Goal: Information Seeking & Learning: Learn about a topic

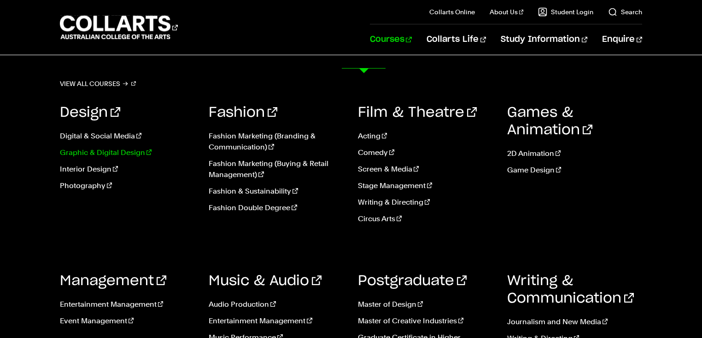
click at [140, 158] on link "Graphic & Digital Design" at bounding box center [127, 152] width 135 height 11
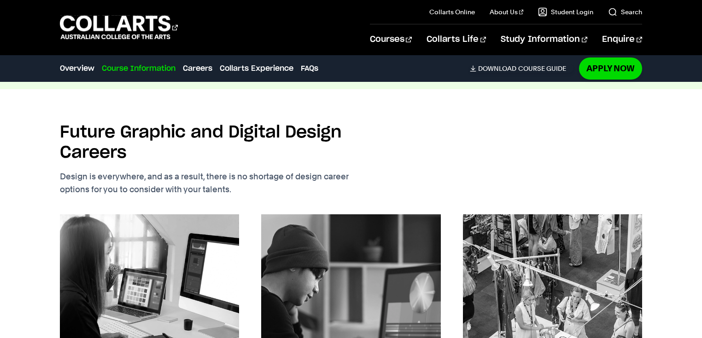
scroll to position [1508, 0]
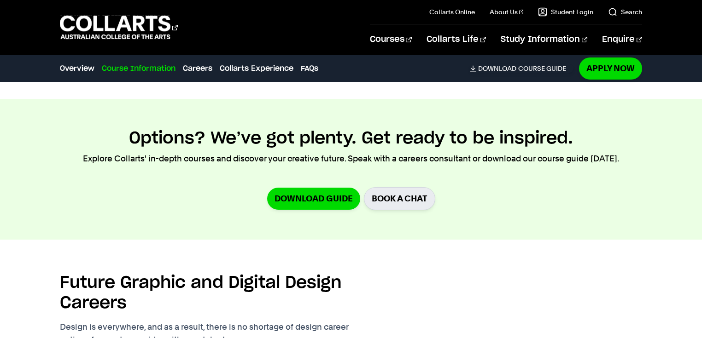
checkbox input "true"
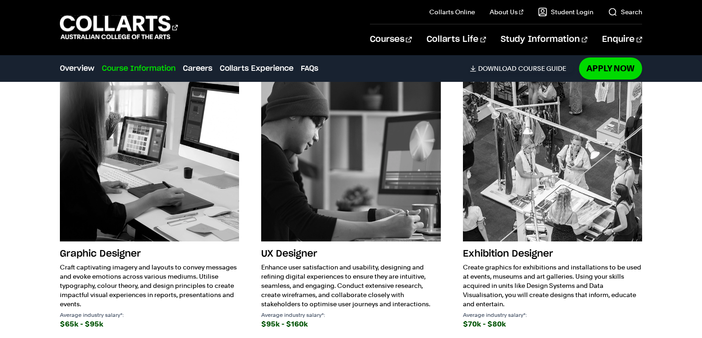
scroll to position [1906, 0]
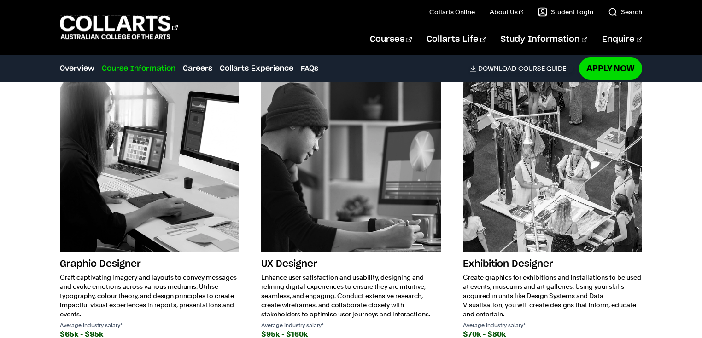
scroll to position [2429, 0]
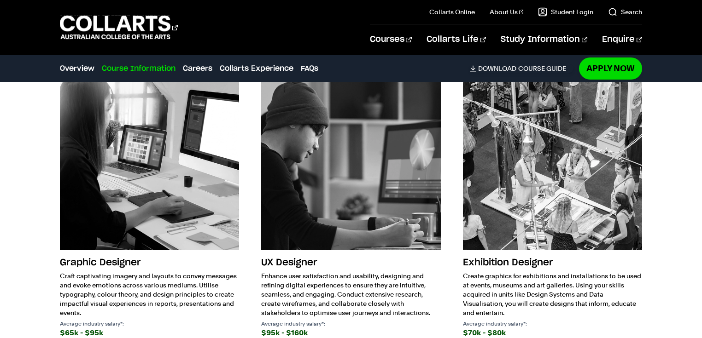
scroll to position [2707, 0]
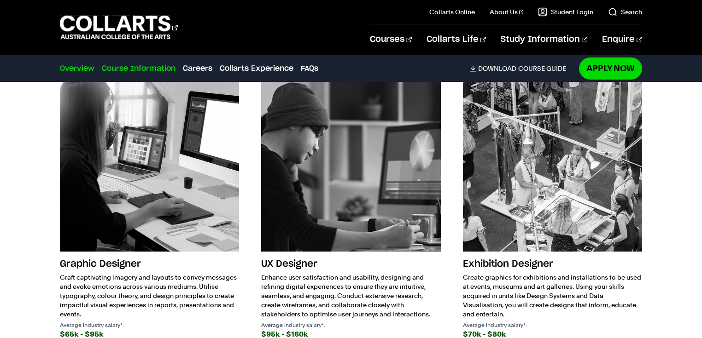
click at [86, 74] on link "Overview" at bounding box center [77, 68] width 35 height 11
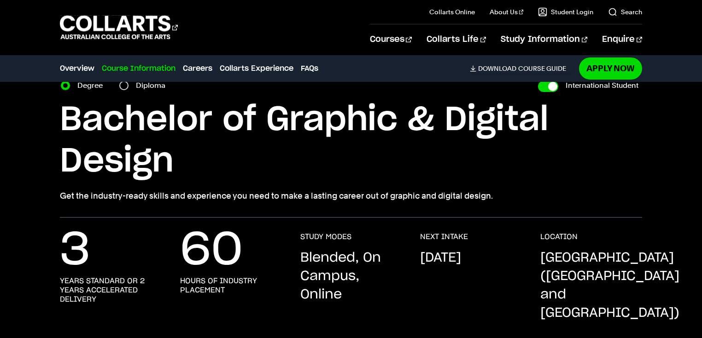
scroll to position [18, 0]
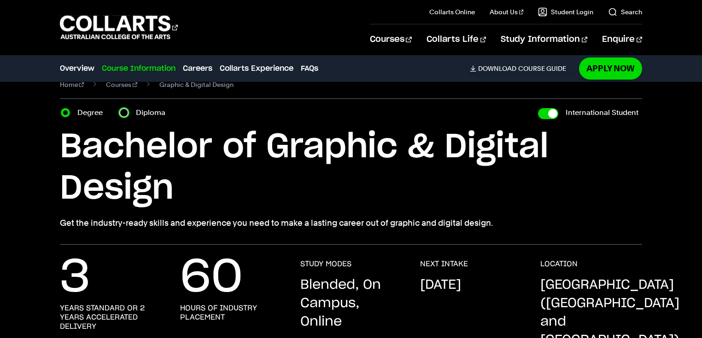
click at [128, 117] on input "Diploma" at bounding box center [123, 112] width 9 height 9
radio input "true"
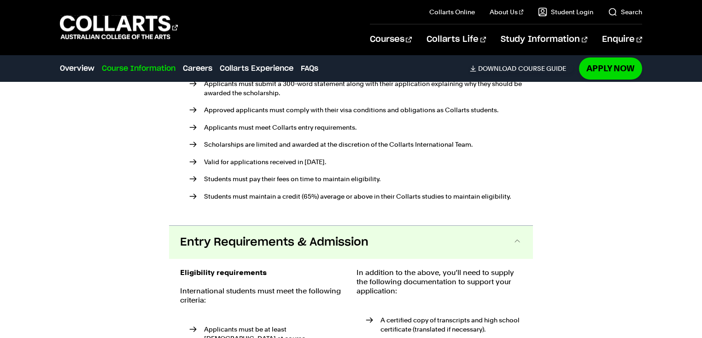
scroll to position [1336, 0]
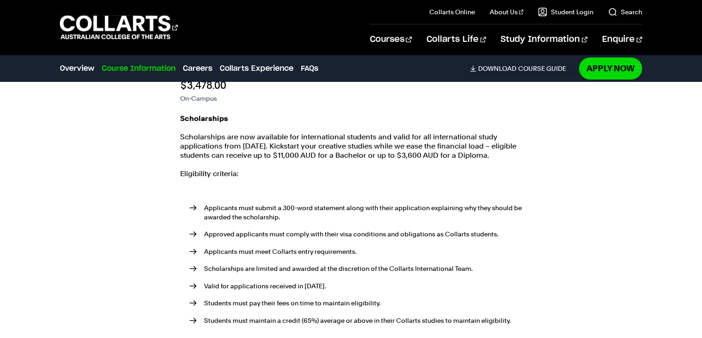
scroll to position [1661, 0]
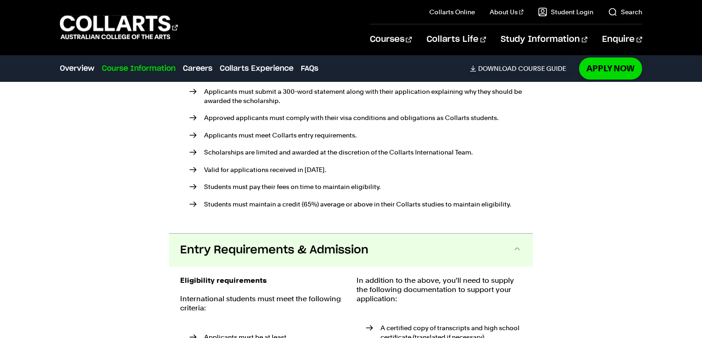
scroll to position [1786, 0]
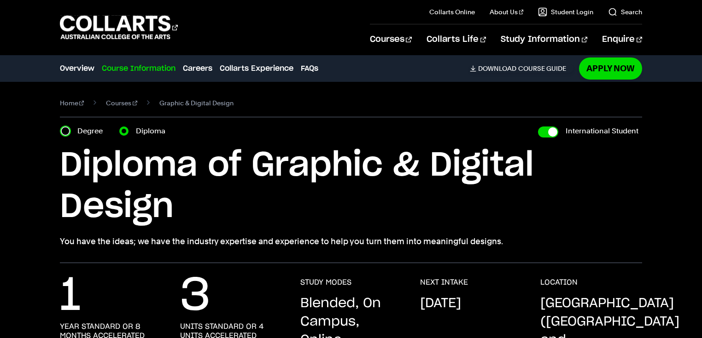
click at [65, 136] on input "Degree" at bounding box center [65, 131] width 9 height 9
radio input "true"
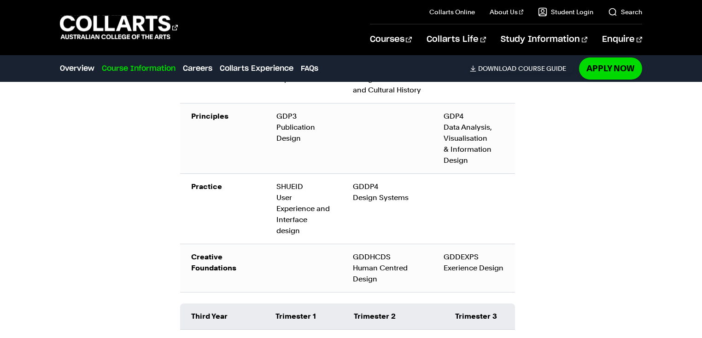
scroll to position [1566, 0]
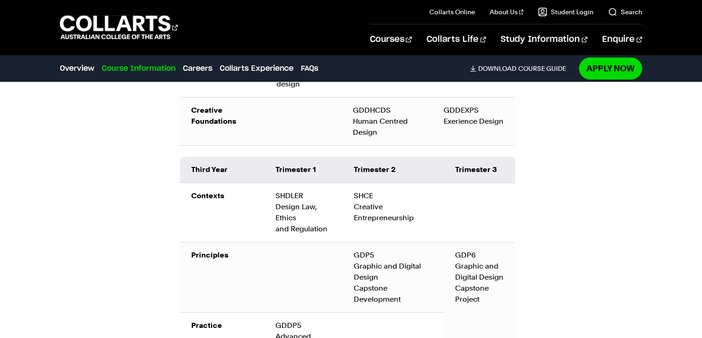
scroll to position [1712, 0]
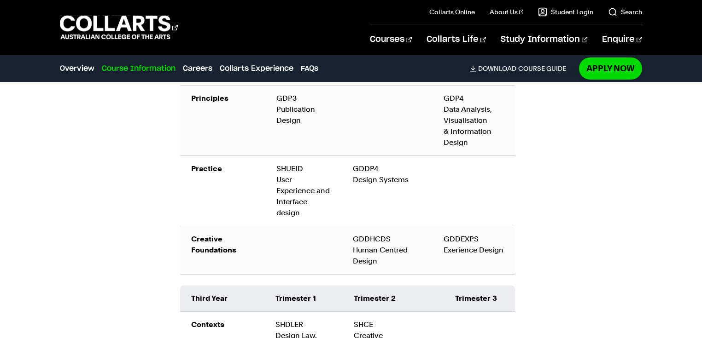
scroll to position [1572, 0]
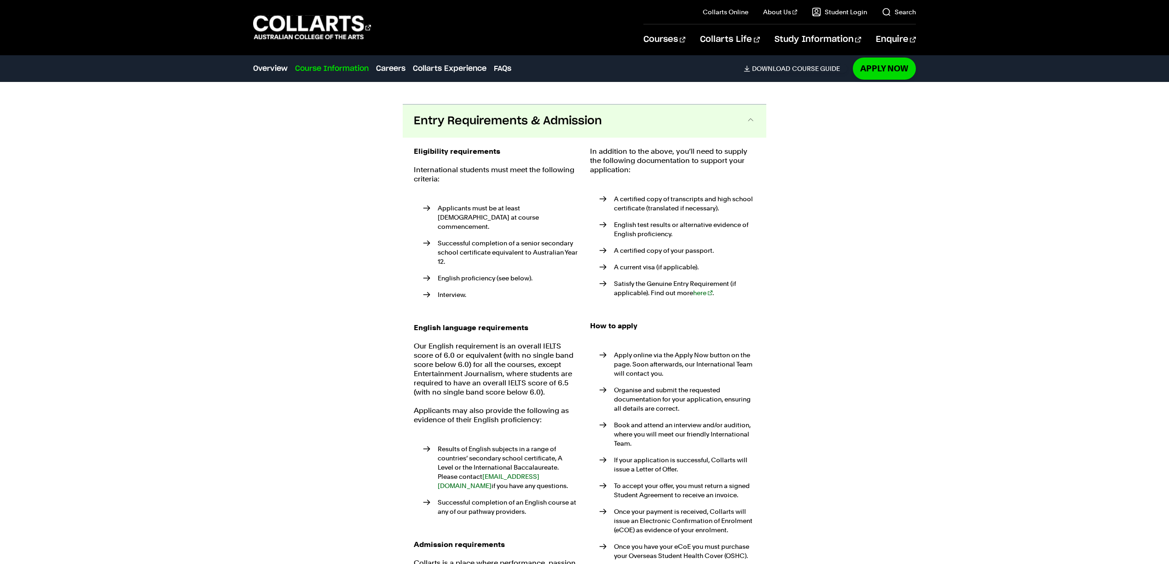
scroll to position [2389, 0]
checkbox input "false"
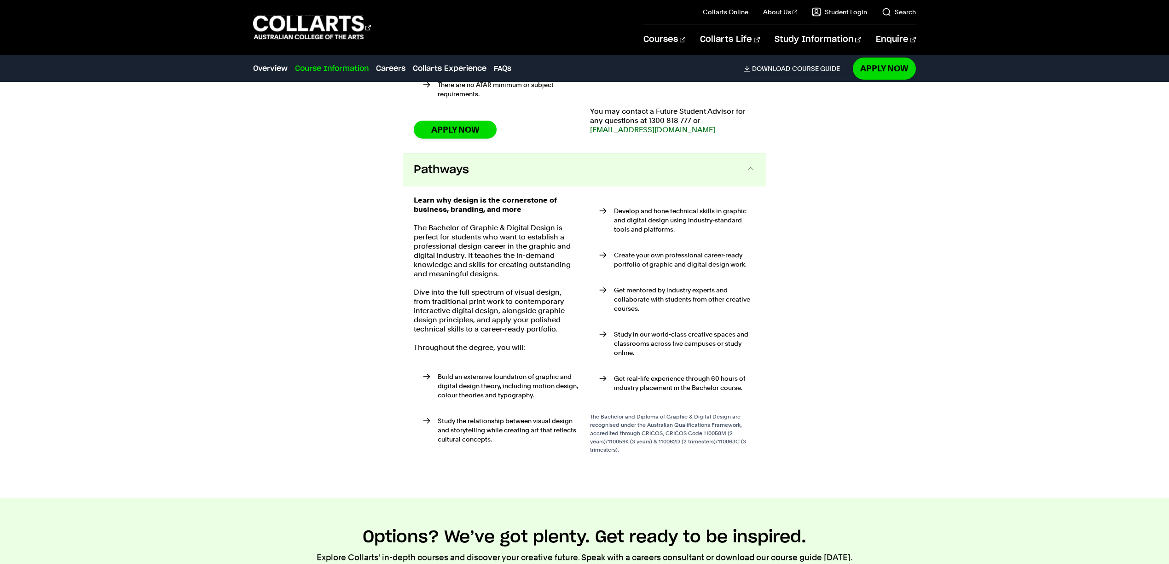
checkbox input "true"
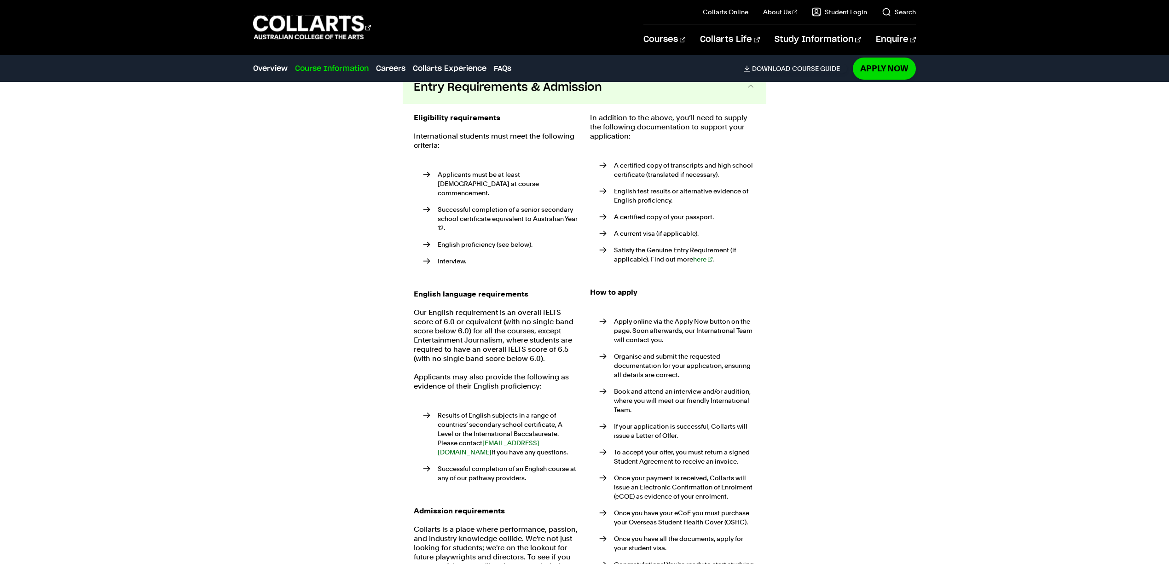
scroll to position [2432, 0]
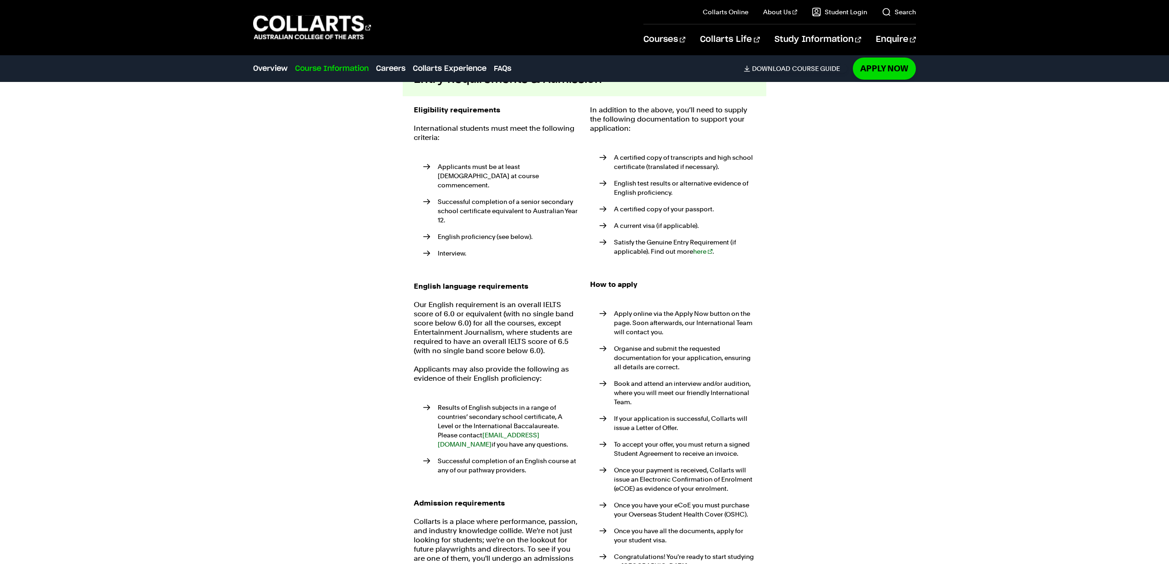
checkbox input "false"
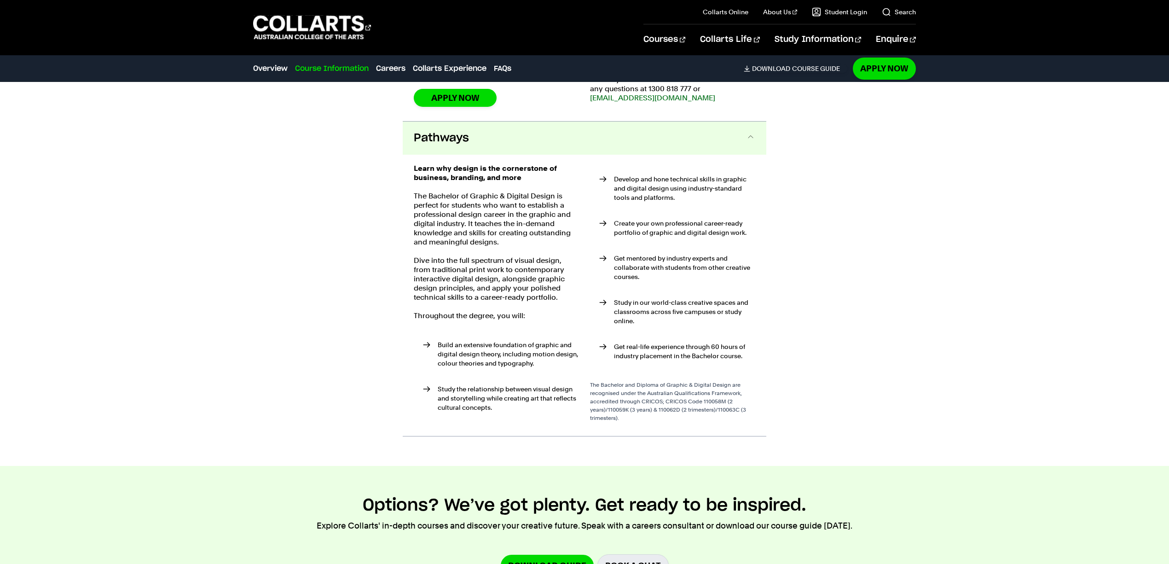
scroll to position [2422, 0]
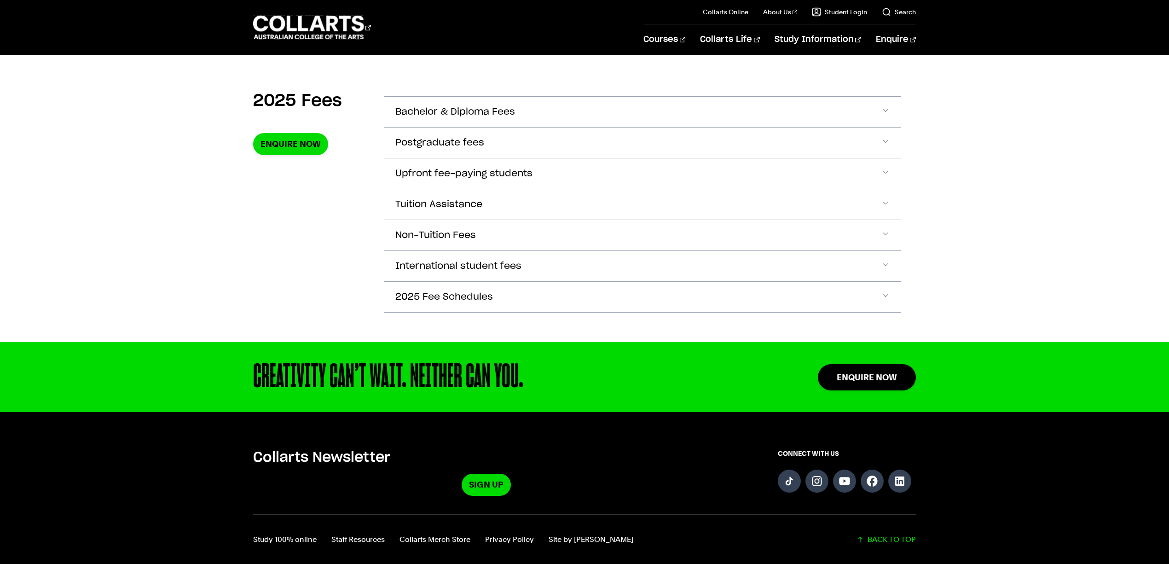
scroll to position [314, 0]
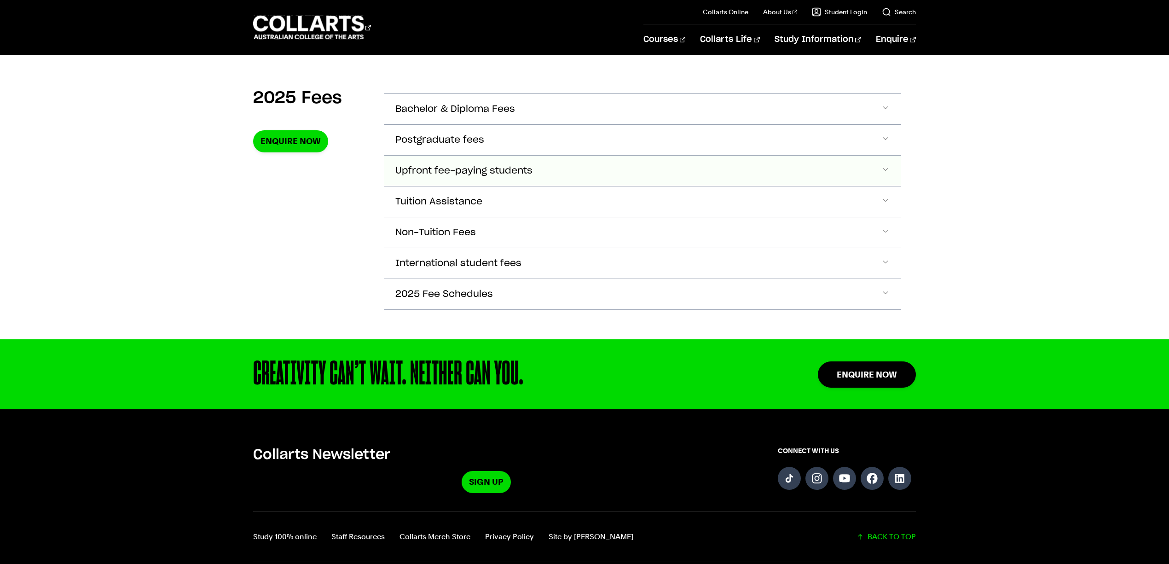
click at [881, 177] on span "Accordion Section" at bounding box center [885, 171] width 9 height 12
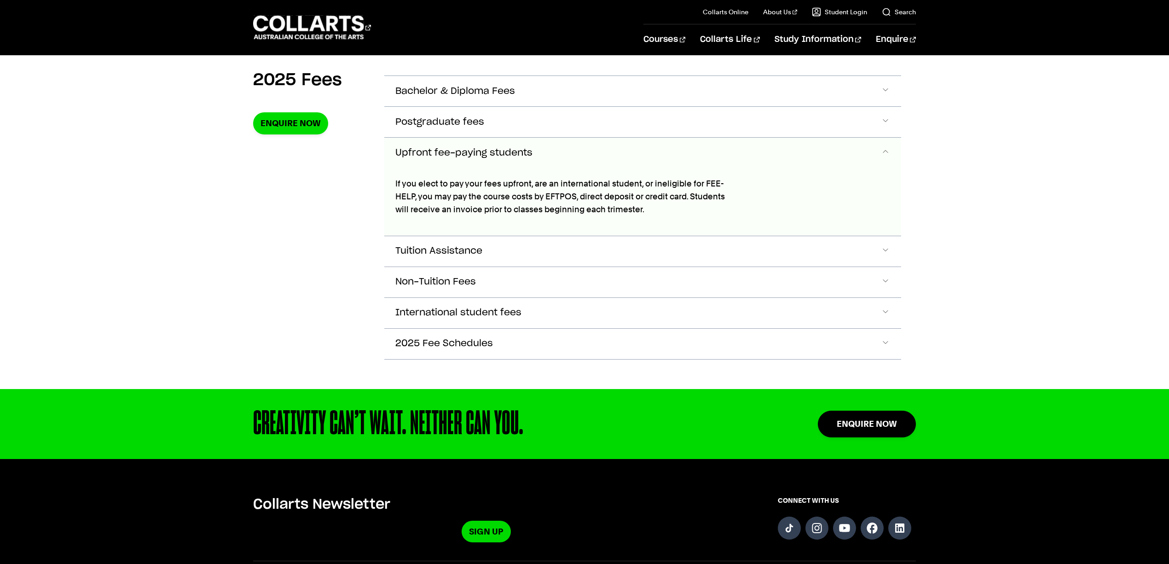
scroll to position [335, 0]
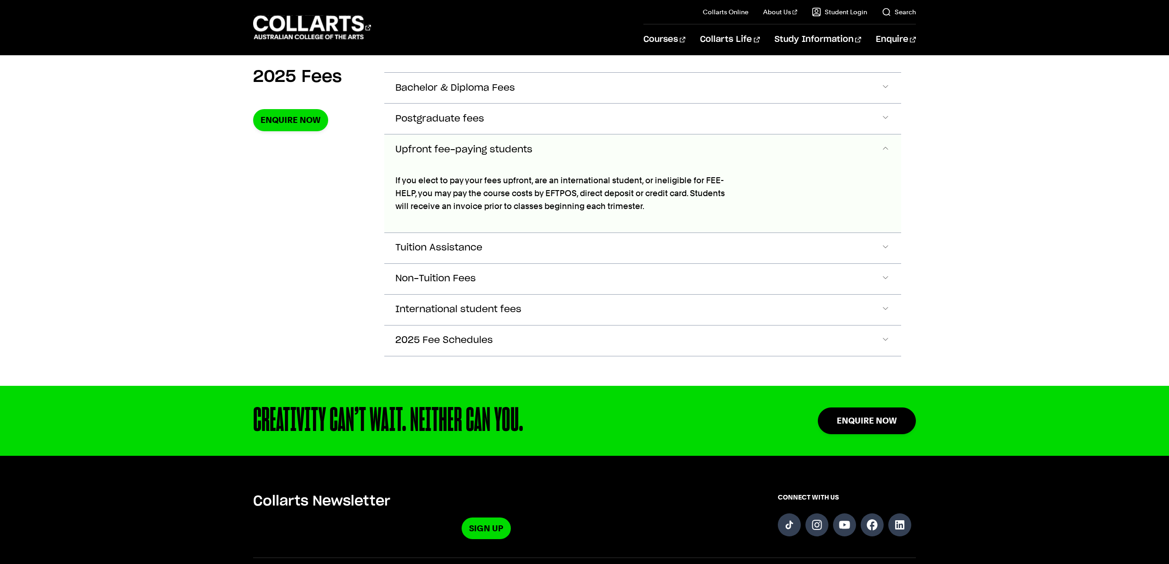
click at [882, 156] on span "Accordion Section" at bounding box center [885, 150] width 9 height 12
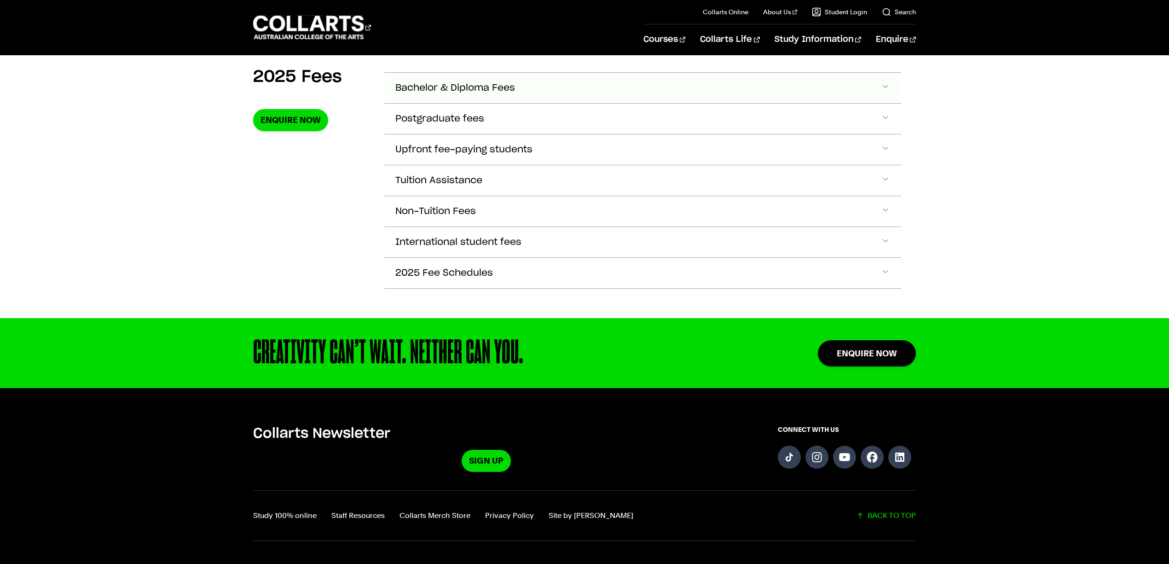
click at [881, 94] on span "Accordion Section" at bounding box center [885, 88] width 9 height 12
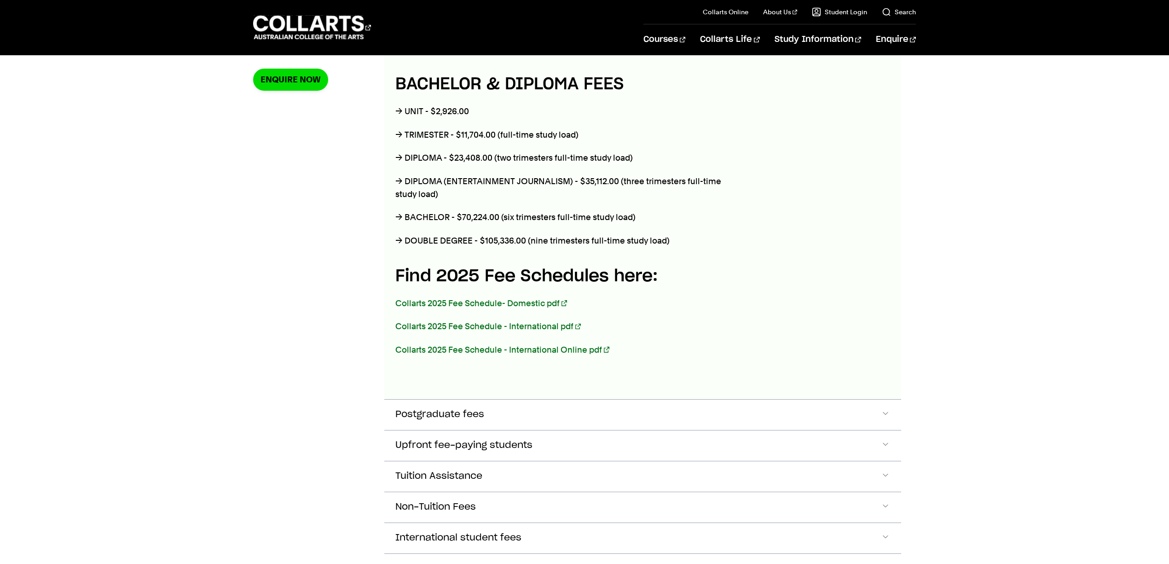
scroll to position [376, 0]
click at [558, 331] on link "Collarts 2025 Fee Schedule - International pdf" at bounding box center [488, 326] width 186 height 10
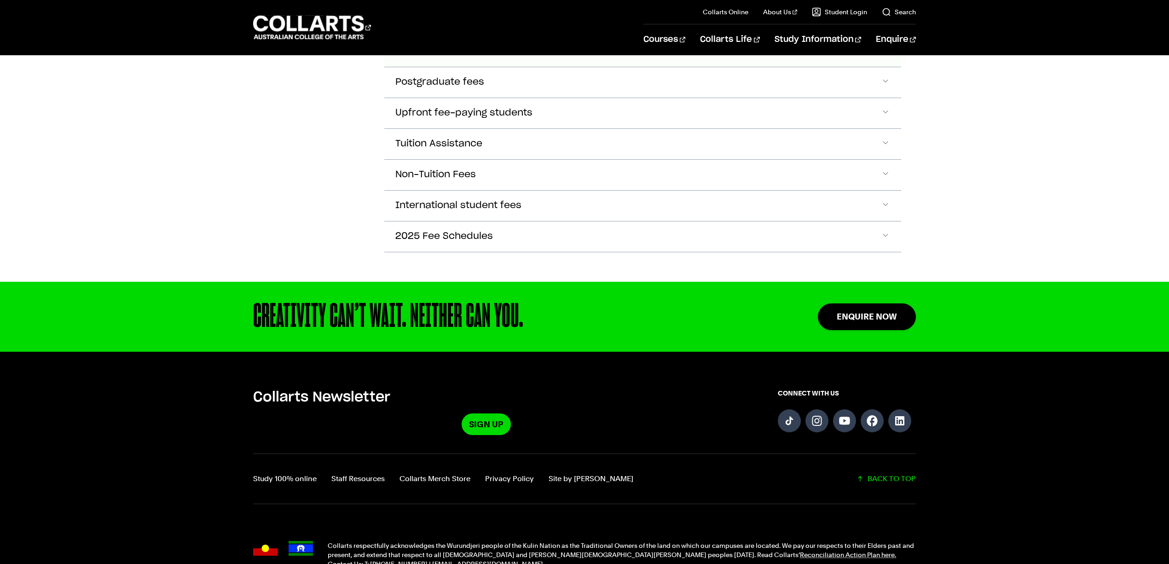
scroll to position [733, 0]
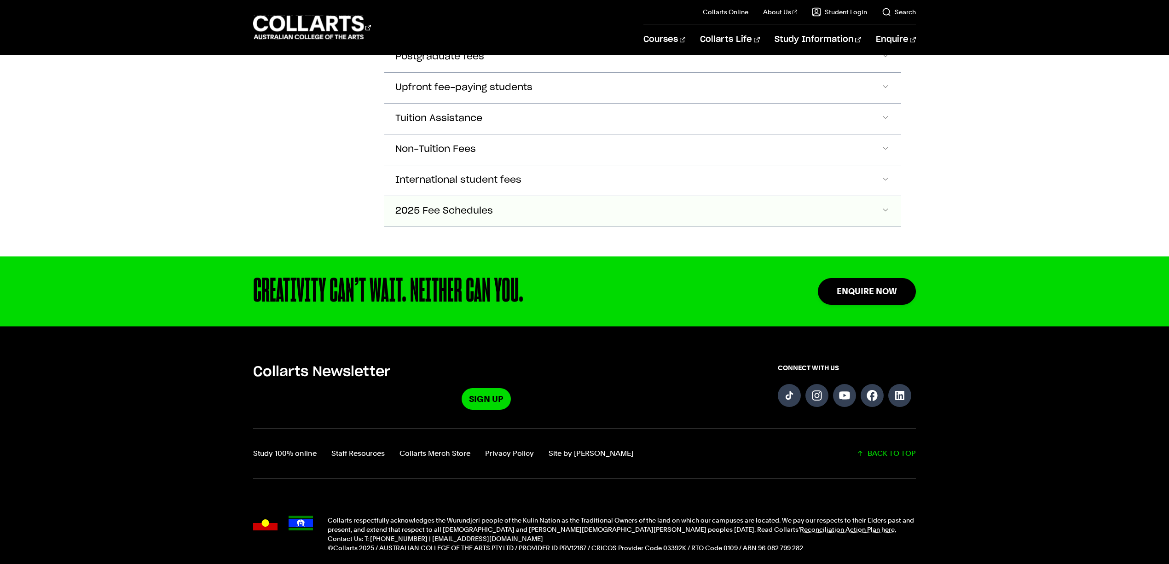
click at [881, 217] on span "Accordion Section" at bounding box center [885, 211] width 9 height 12
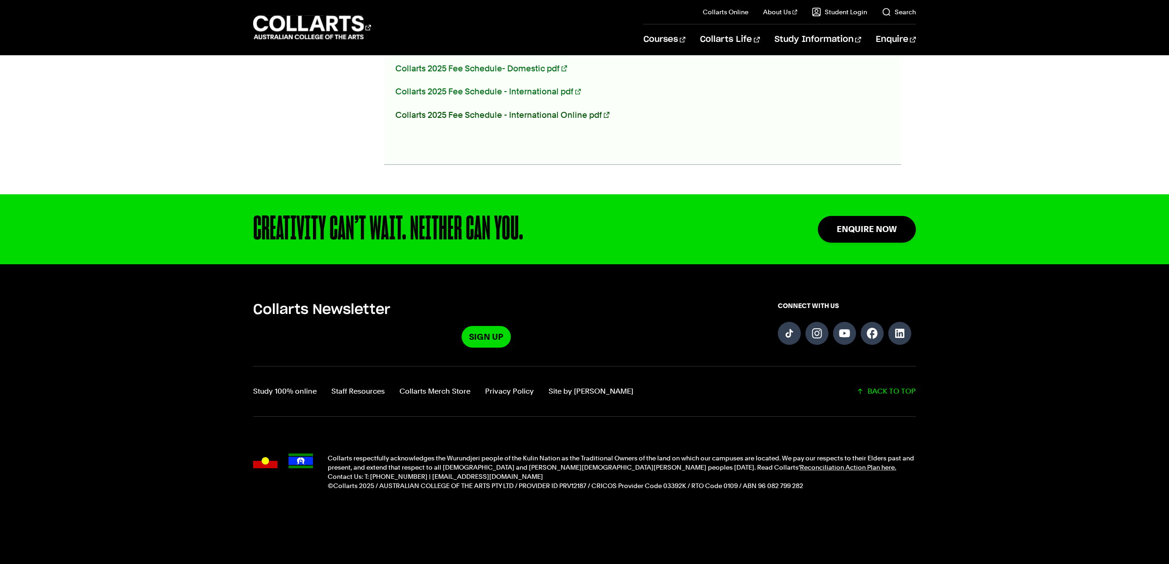
click at [590, 120] on link "Collarts 2025 Fee Schedule - International Online pdf" at bounding box center [502, 115] width 214 height 10
click at [581, 96] on link "Collarts 2025 Fee Schedule - International pdf" at bounding box center [488, 92] width 186 height 10
click at [567, 73] on link "Collarts 2025 Fee Schedule- Domestic pdf" at bounding box center [481, 69] width 172 height 10
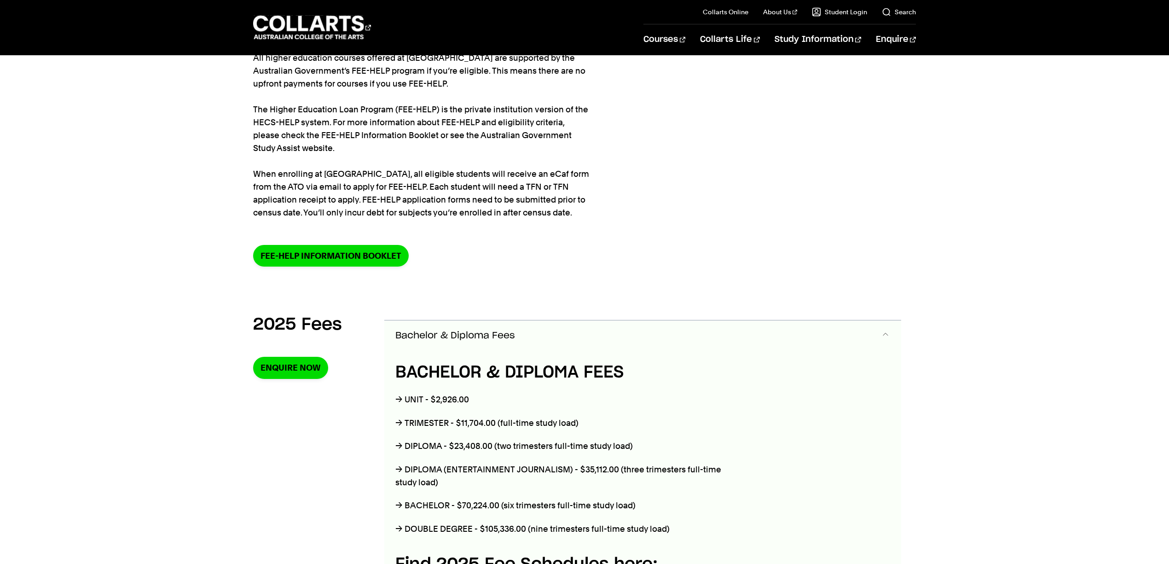
scroll to position [34, 0]
